Goal: Find specific page/section: Find specific page/section

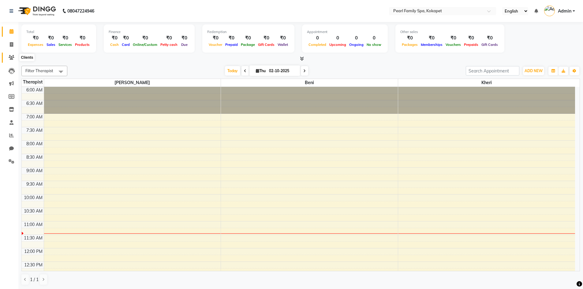
click at [13, 55] on icon at bounding box center [12, 57] width 6 height 5
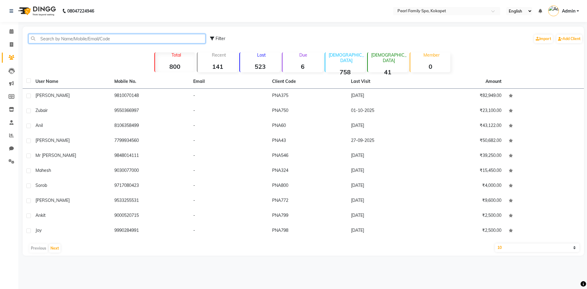
click at [69, 41] on input "text" at bounding box center [116, 38] width 177 height 9
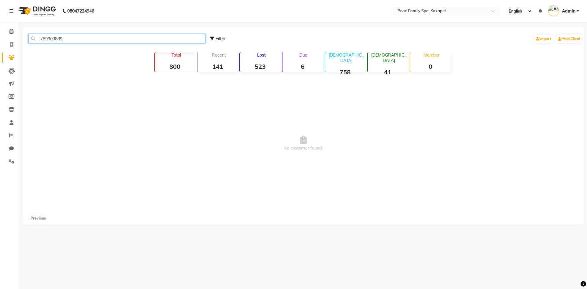
type input "7893098899"
drag, startPoint x: 100, startPoint y: 40, endPoint x: 0, endPoint y: 31, distance: 100.2
click at [0, 31] on app-home "08047224946 Select Location × Pearl Family Spa, Kokapet English ENGLISH Español…" at bounding box center [293, 117] width 587 height 234
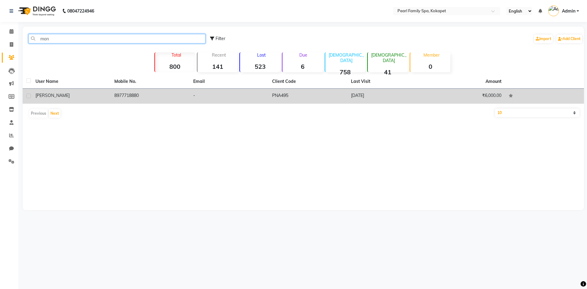
type input "mon"
click at [128, 95] on td "8977718880" at bounding box center [150, 96] width 79 height 15
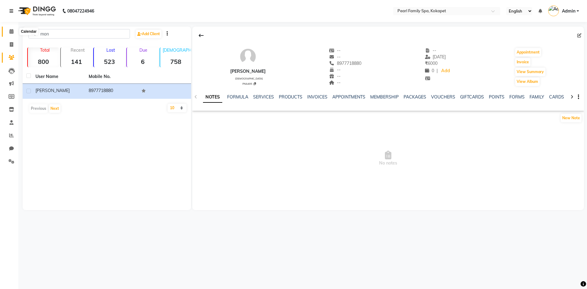
drag, startPoint x: 11, startPoint y: 32, endPoint x: 14, endPoint y: 16, distance: 15.9
click at [11, 32] on icon at bounding box center [11, 31] width 4 height 5
